Goal: Task Accomplishment & Management: Manage account settings

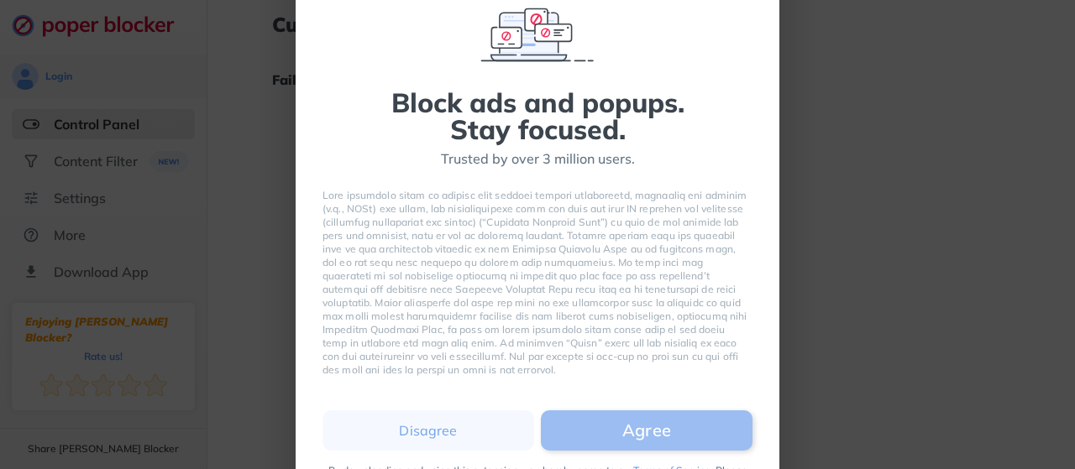
click at [638, 431] on button "Agree" at bounding box center [647, 431] width 212 height 40
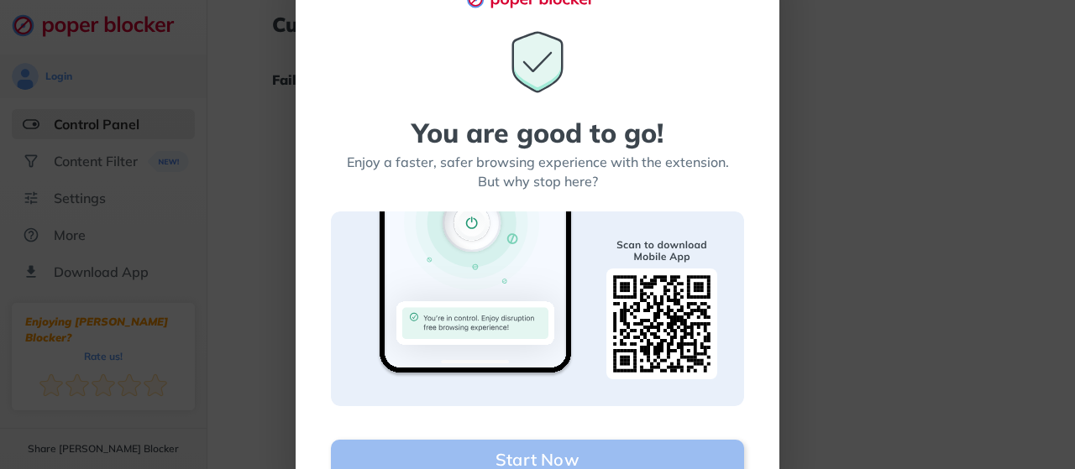
click at [603, 452] on button "Start Now" at bounding box center [537, 460] width 413 height 40
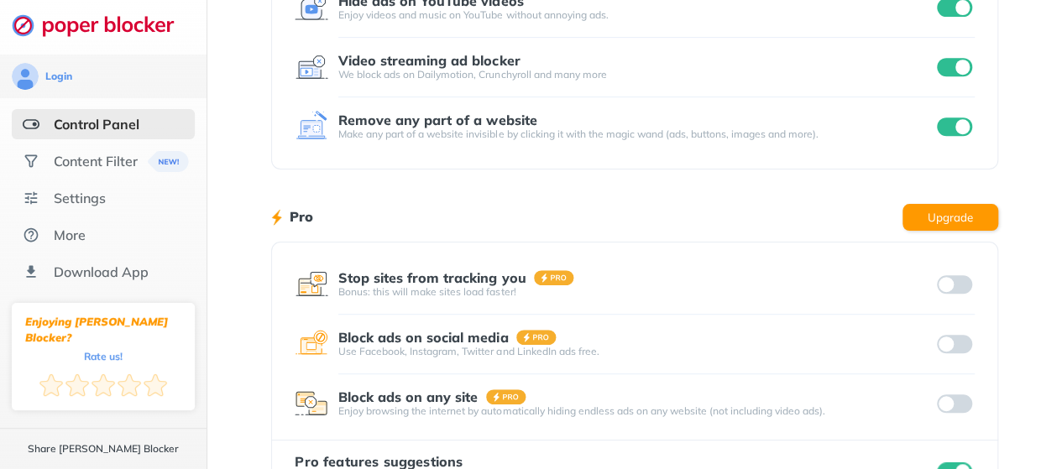
scroll to position [397, 0]
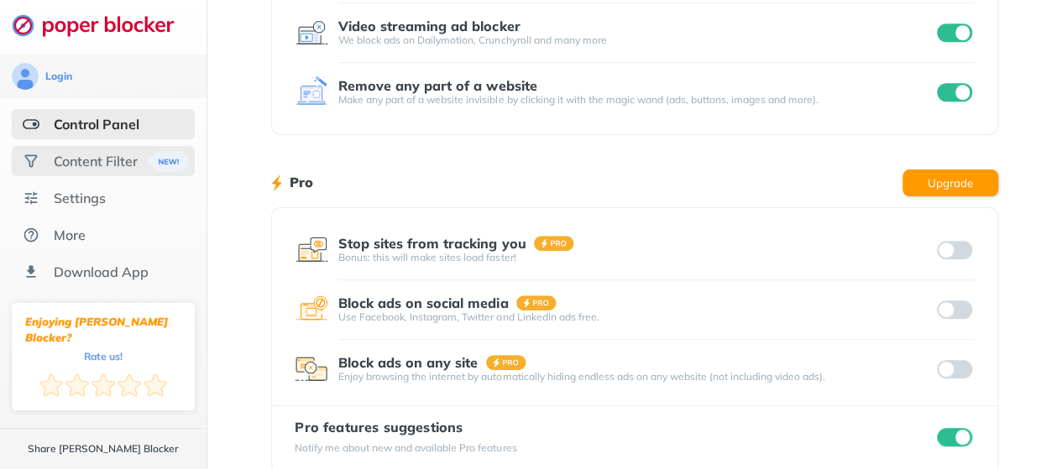
click at [86, 159] on div "Content Filter" at bounding box center [96, 161] width 84 height 17
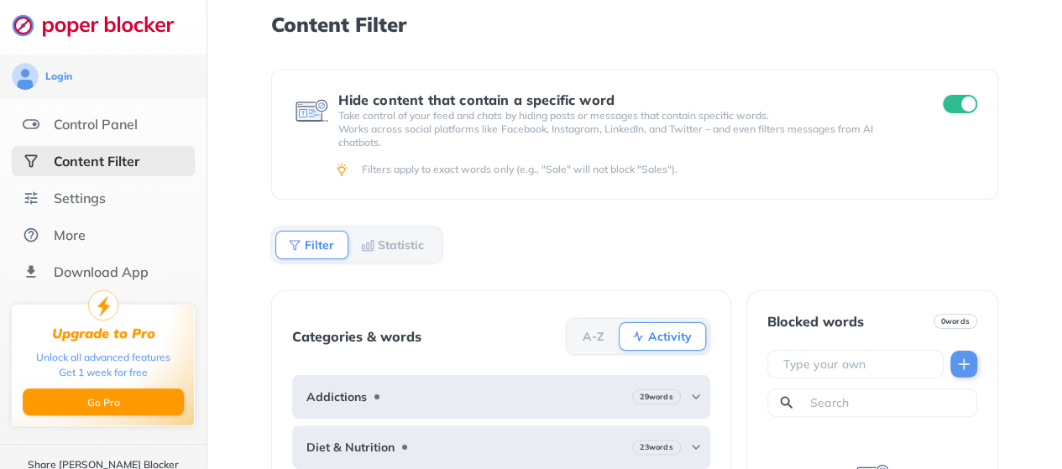
click at [955, 102] on input "checkbox" at bounding box center [960, 104] width 35 height 18
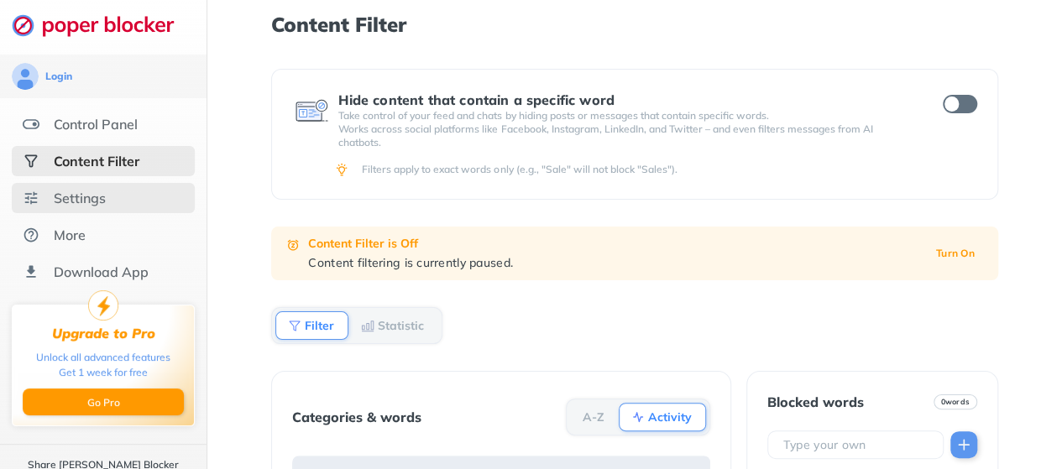
click at [84, 197] on div "Settings" at bounding box center [80, 198] width 52 height 17
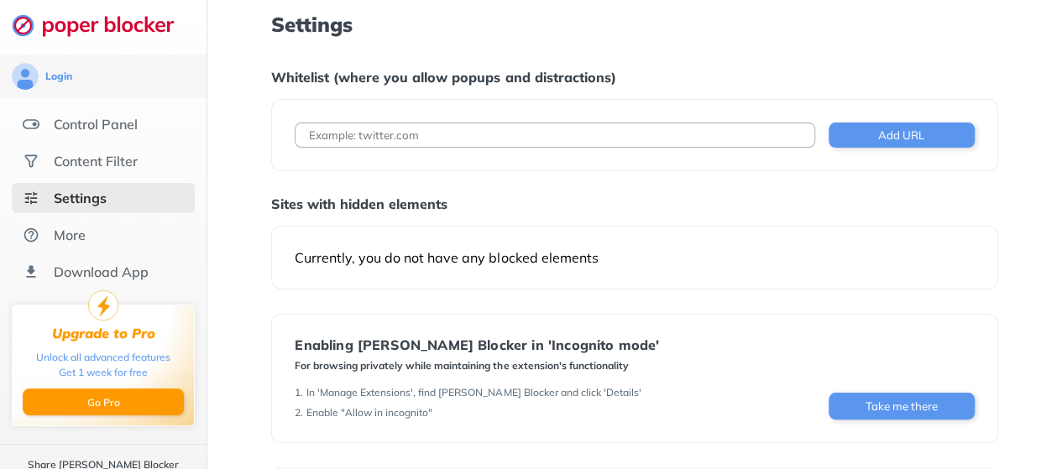
click at [458, 140] on input at bounding box center [555, 135] width 520 height 25
paste input "[URL][DOMAIN_NAME]"
type input "[URL][DOMAIN_NAME]"
click at [762, 186] on div "Settings Whitelist (where you allow popups and distractions) [URL][DOMAIN_NAME]…" at bounding box center [634, 358] width 726 height 690
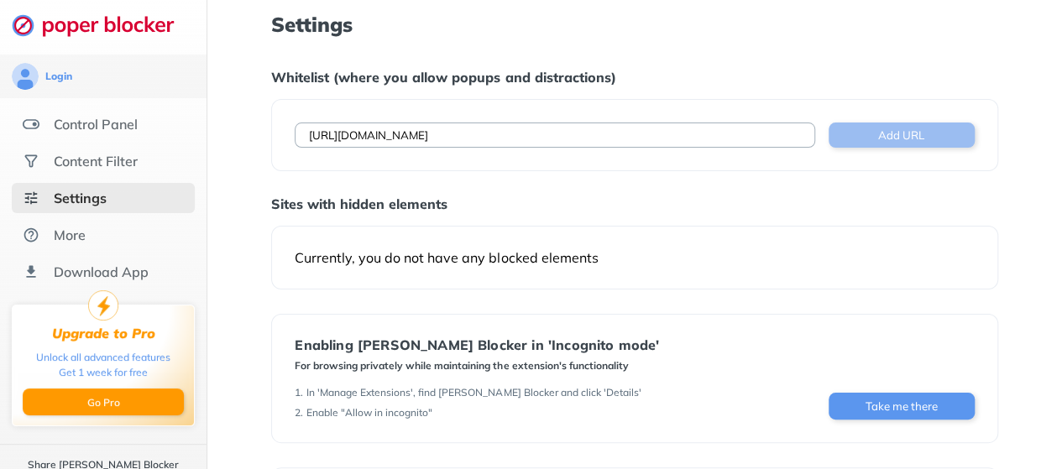
click at [851, 133] on button "Add URL" at bounding box center [902, 135] width 146 height 25
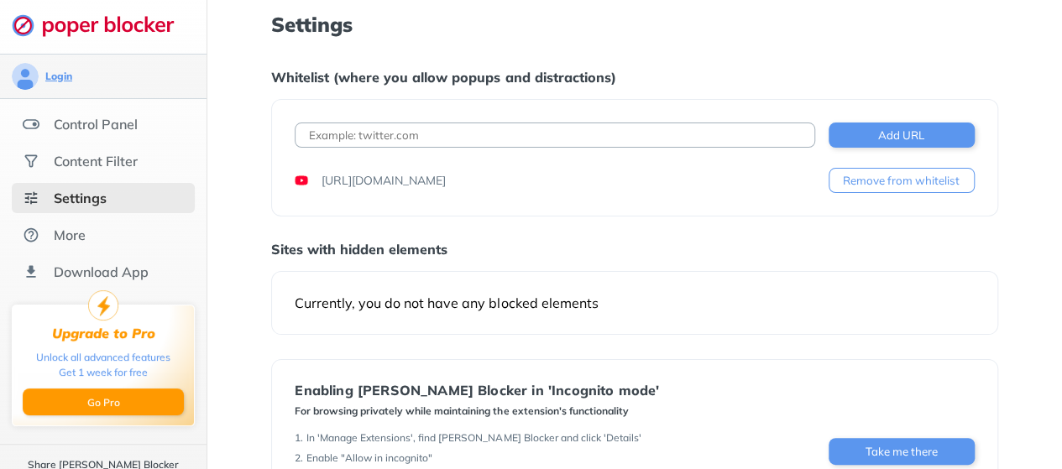
click at [61, 81] on div "Login" at bounding box center [58, 76] width 27 height 13
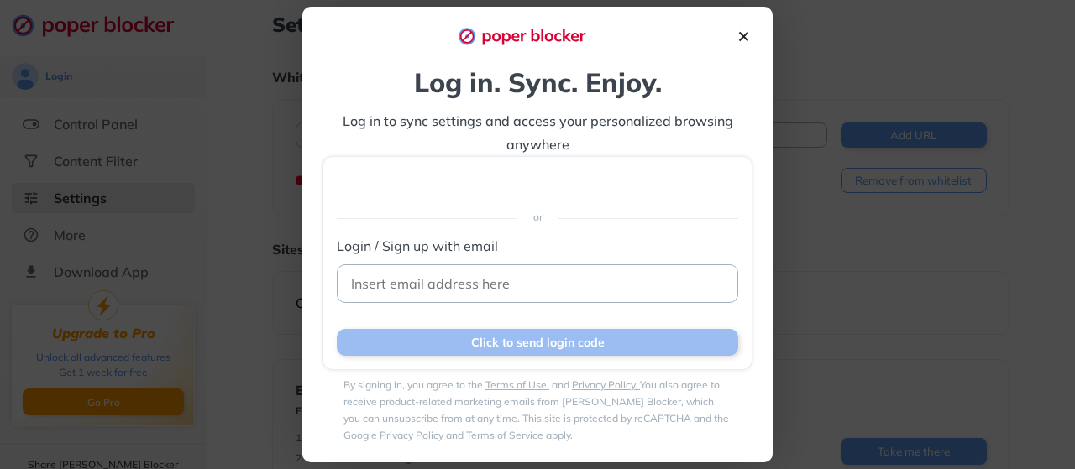
click at [454, 277] on input at bounding box center [537, 283] width 401 height 39
type input "[EMAIL_ADDRESS][DOMAIN_NAME]"
click at [460, 341] on button "Click to send login code" at bounding box center [537, 342] width 401 height 27
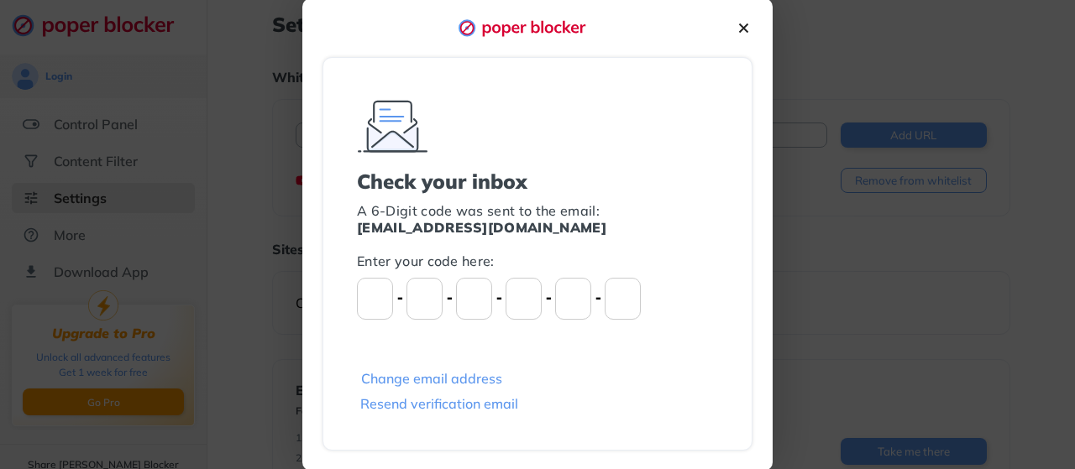
click at [378, 300] on input "Please enter OTP character 1" at bounding box center [375, 299] width 36 height 42
type input "5"
type input "2"
type input "8"
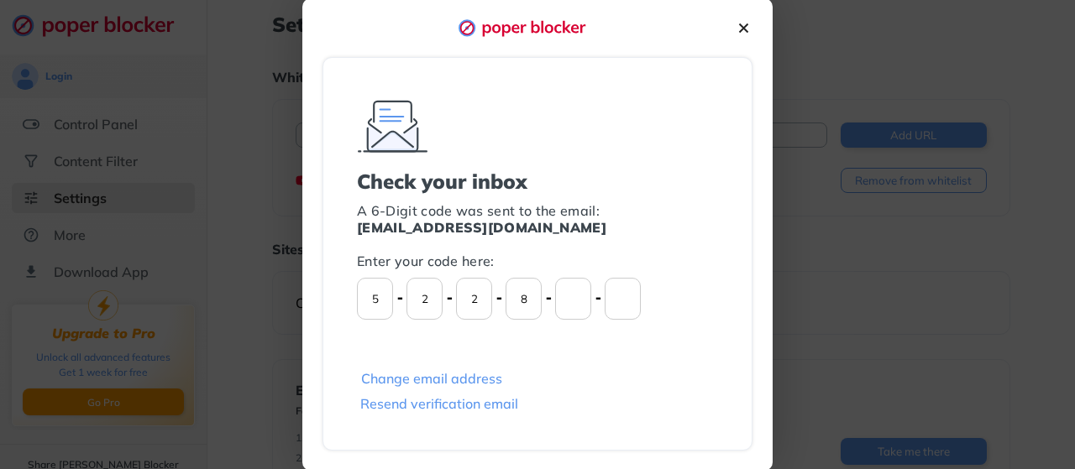
type input "0"
type input "2"
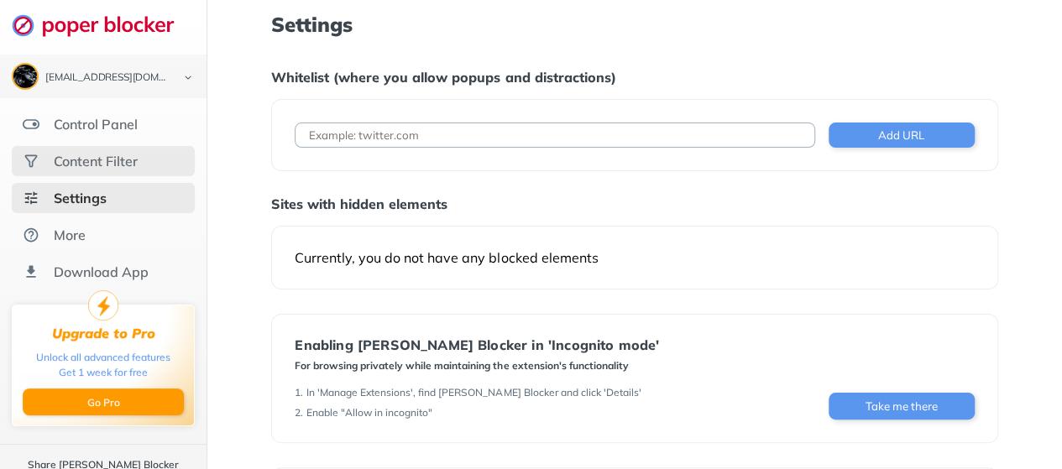
click at [96, 151] on div "Content Filter" at bounding box center [103, 161] width 183 height 30
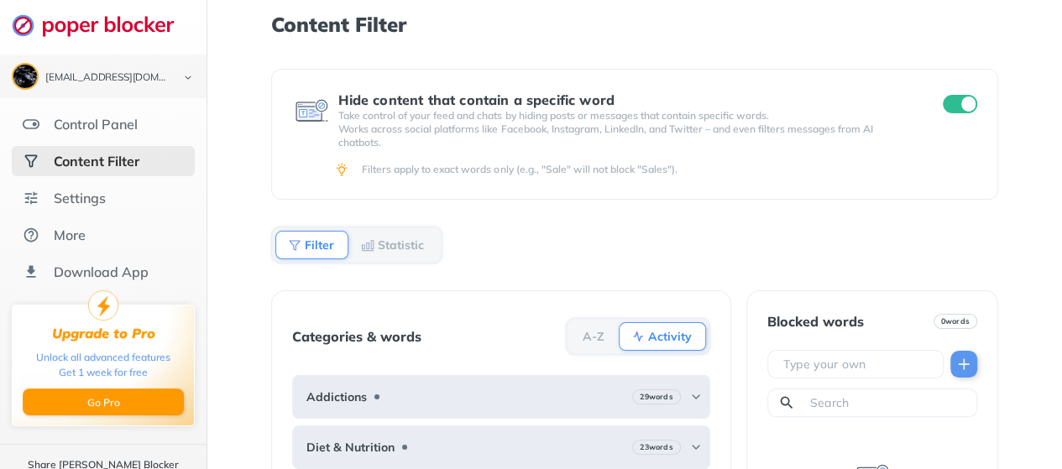
click at [957, 98] on input "checkbox" at bounding box center [960, 104] width 35 height 18
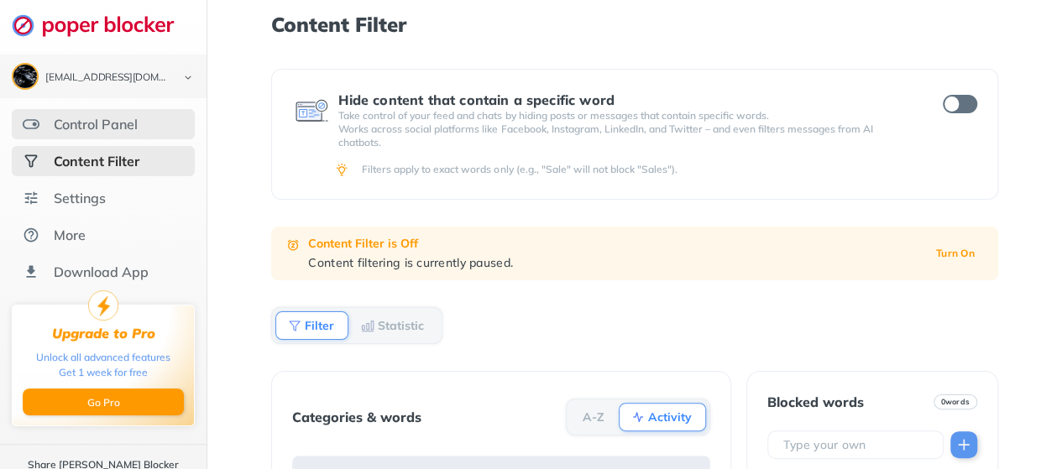
click at [113, 122] on div "Control Panel" at bounding box center [96, 124] width 84 height 17
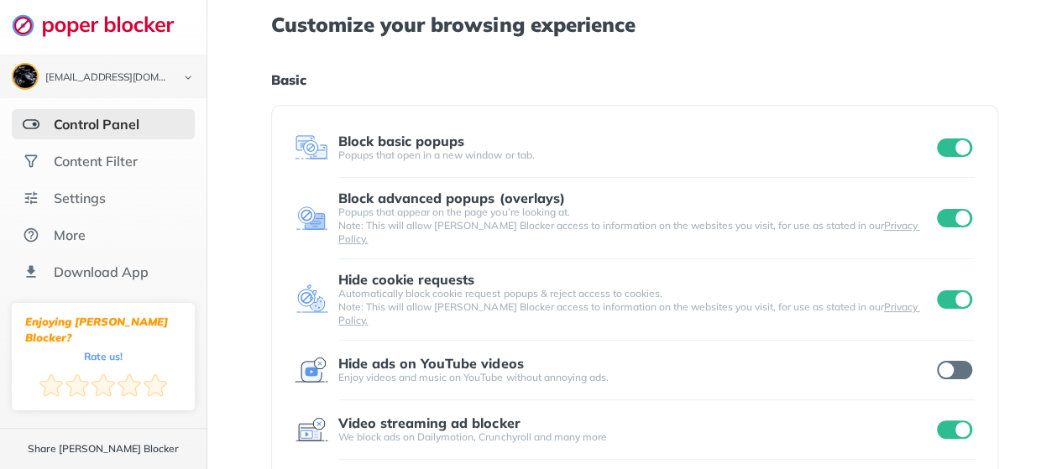
scroll to position [84, 0]
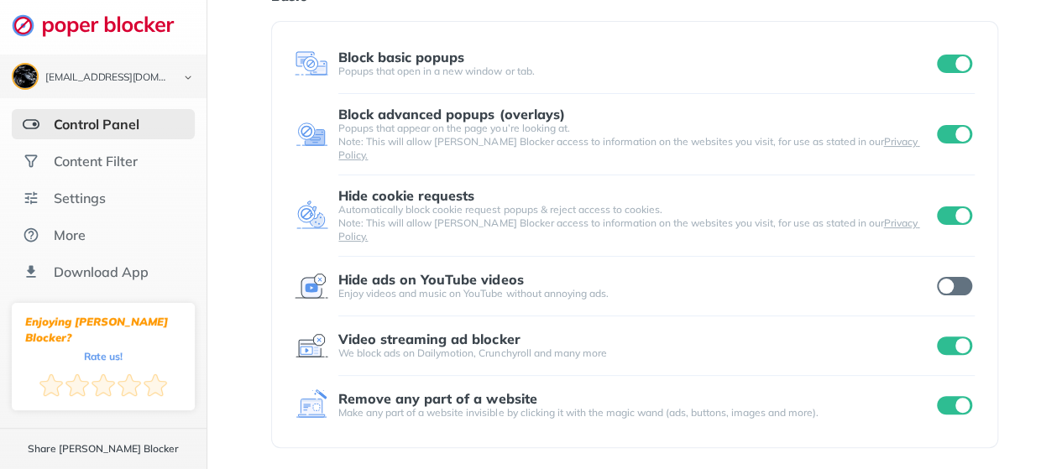
click at [950, 277] on input "checkbox" at bounding box center [954, 286] width 35 height 18
click at [87, 197] on div "Settings" at bounding box center [80, 198] width 52 height 17
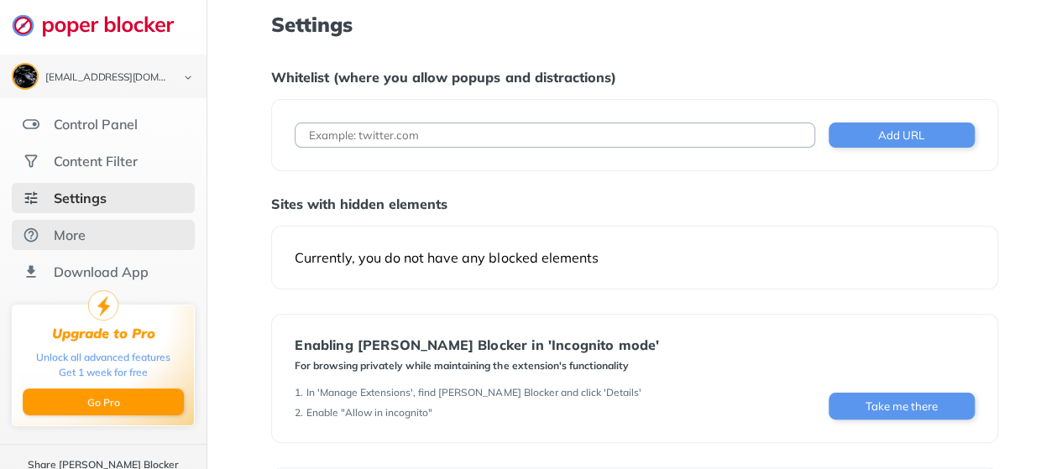
click at [84, 239] on div "More" at bounding box center [70, 235] width 32 height 17
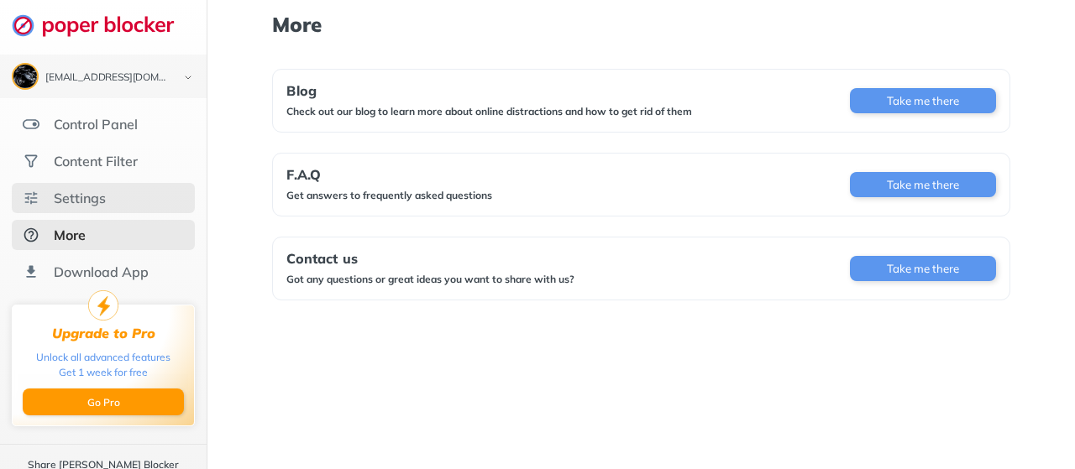
click at [98, 206] on div "Settings" at bounding box center [80, 198] width 52 height 17
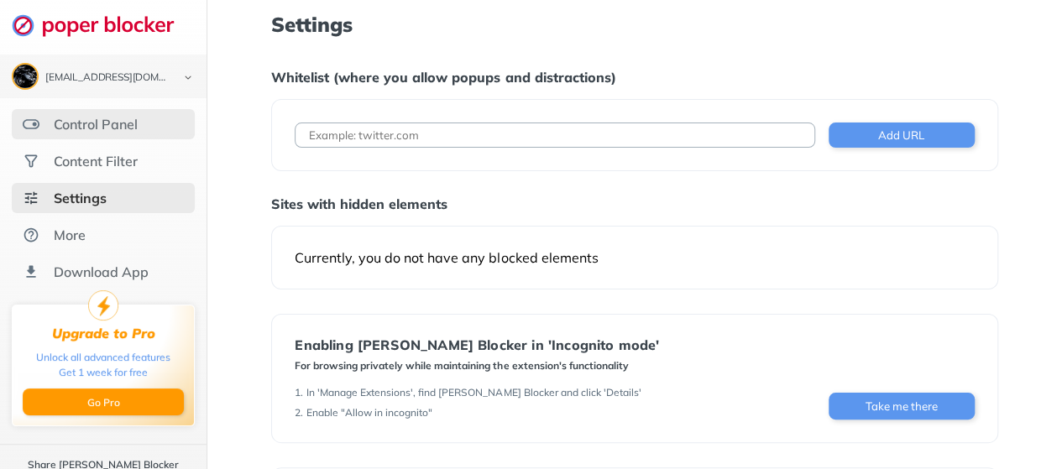
click at [104, 132] on div "Control Panel" at bounding box center [96, 124] width 84 height 17
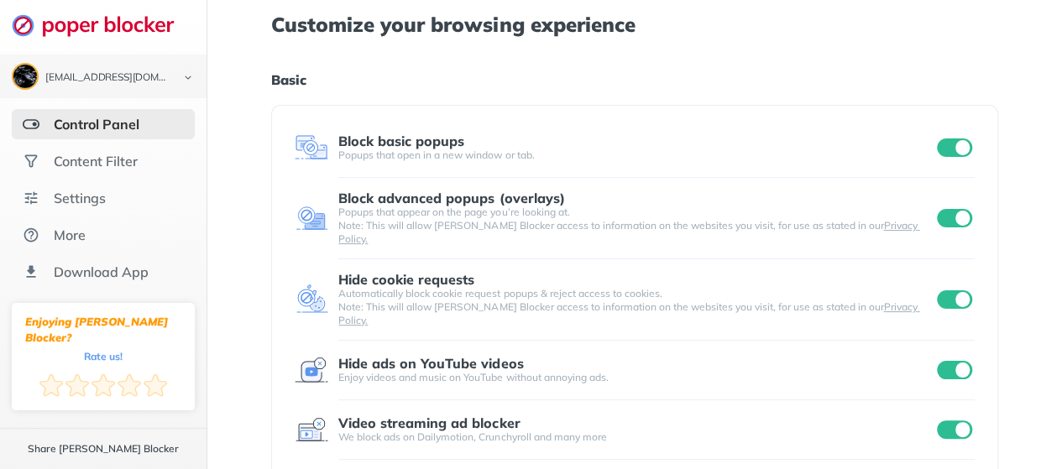
click at [133, 142] on ul "Control Panel Content Filter Settings More Download App" at bounding box center [103, 198] width 207 height 178
click at [139, 154] on div "Content Filter" at bounding box center [103, 161] width 183 height 30
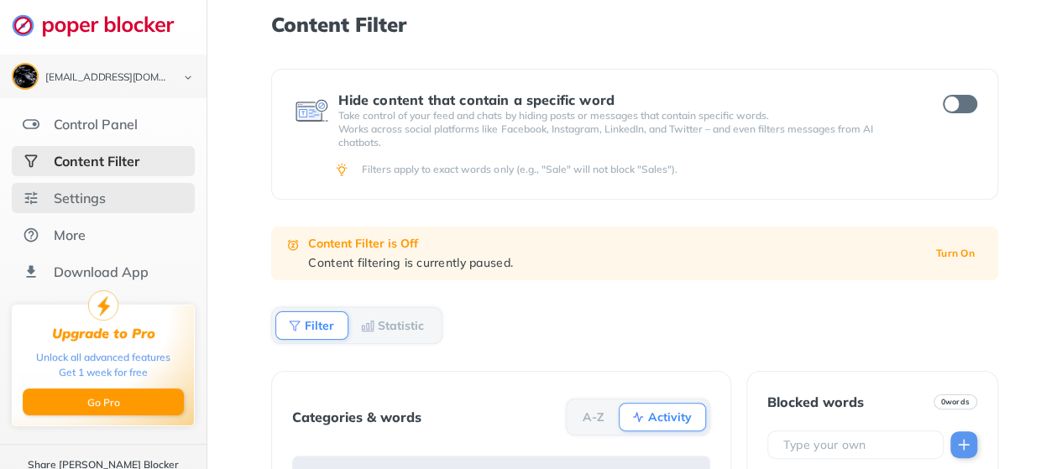
click at [107, 191] on div "Settings" at bounding box center [103, 198] width 183 height 30
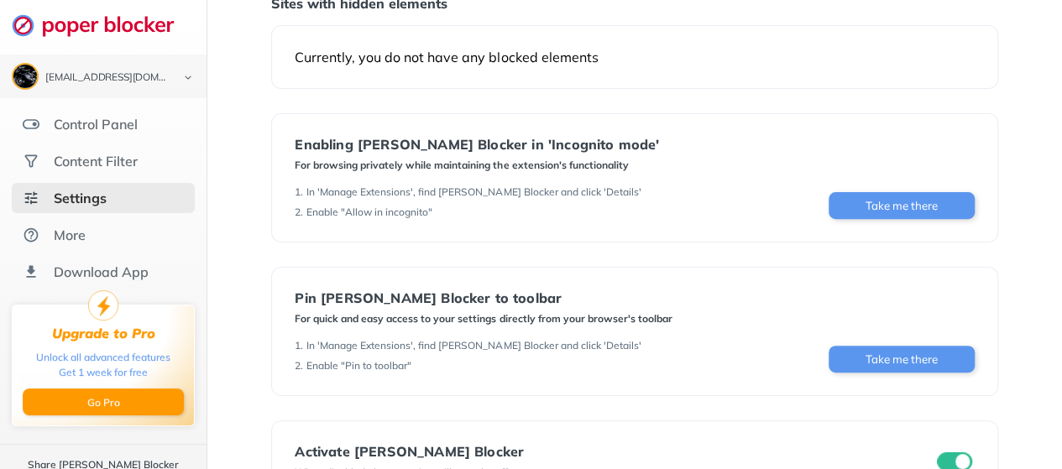
scroll to position [255, 0]
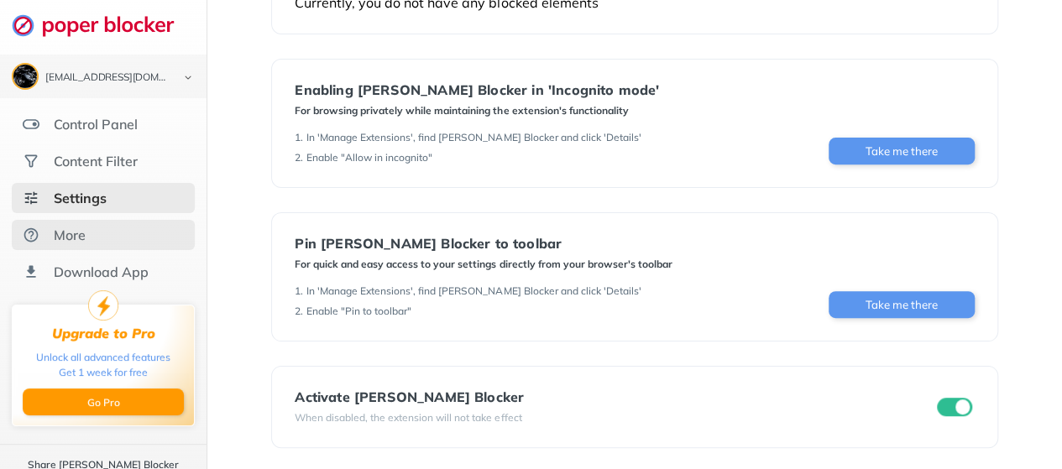
click at [86, 228] on div "More" at bounding box center [103, 235] width 183 height 30
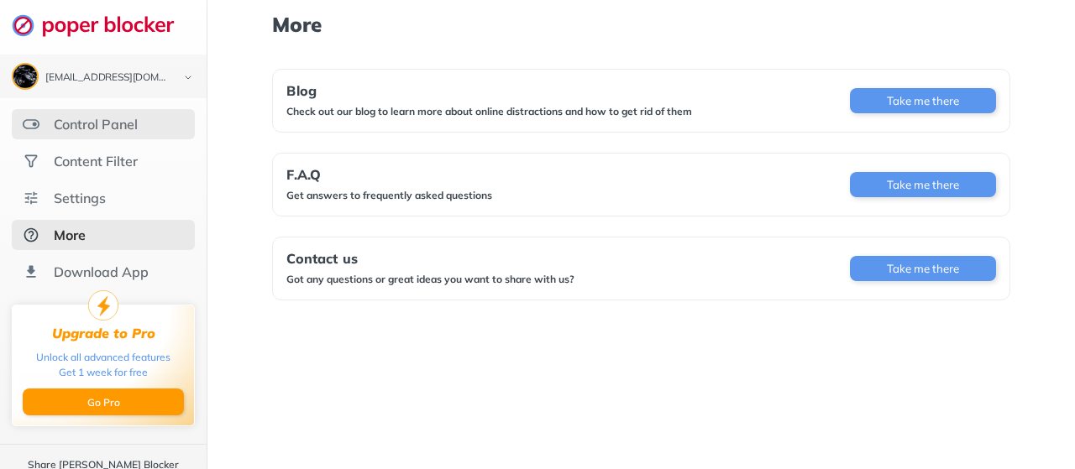
click at [126, 128] on div "Control Panel" at bounding box center [96, 124] width 84 height 17
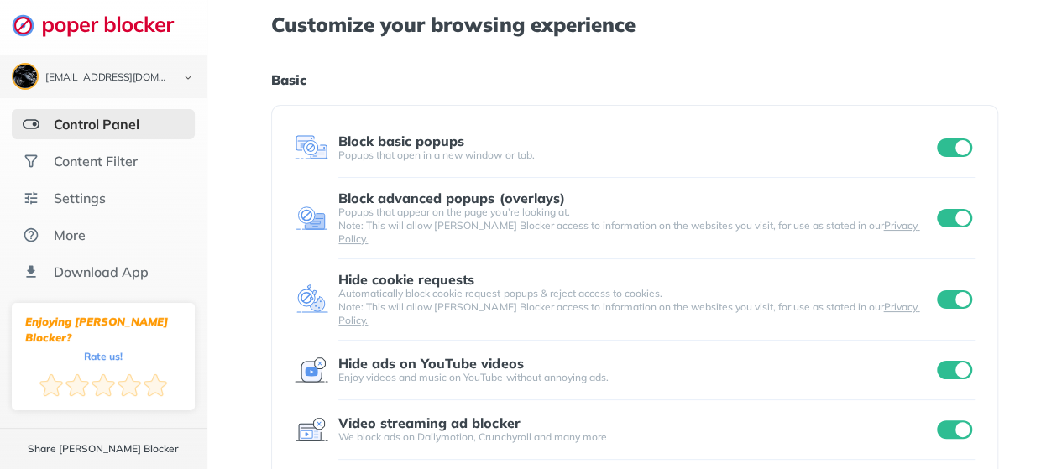
click at [128, 34] on img at bounding box center [102, 25] width 181 height 24
click at [131, 18] on img at bounding box center [102, 25] width 181 height 24
